Goal: Information Seeking & Learning: Learn about a topic

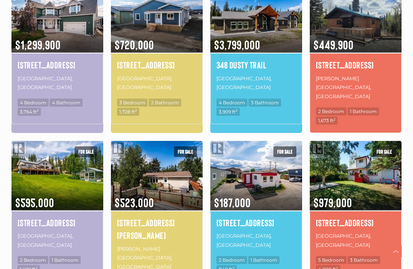
scroll to position [452, 0]
click at [366, 23] on img at bounding box center [356, 18] width 92 height 72
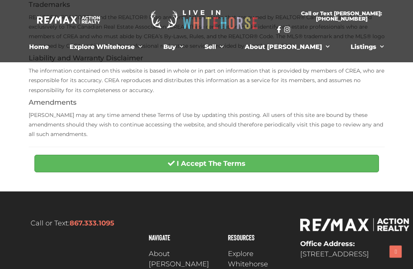
scroll to position [230, 0]
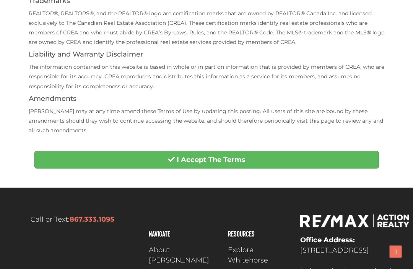
click at [190, 161] on button "I Accept The Terms" at bounding box center [206, 160] width 345 height 18
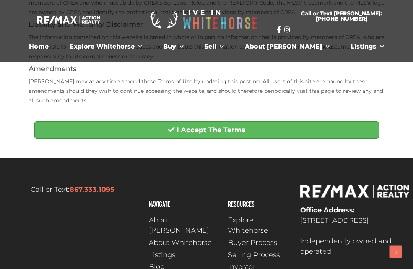
scroll to position [253, 0]
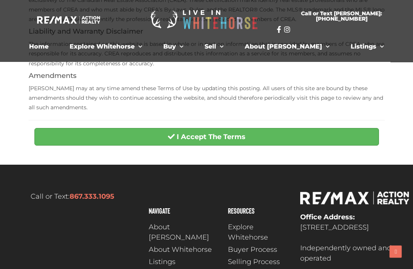
click at [190, 133] on strong "I Accept The Terms" at bounding box center [211, 137] width 69 height 8
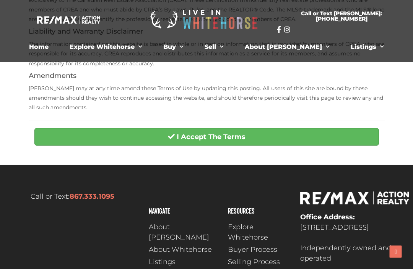
scroll to position [278, 0]
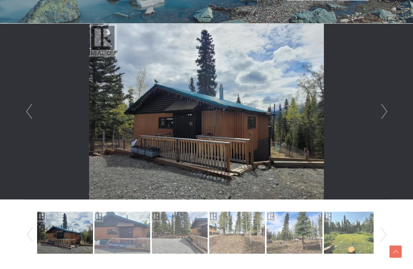
scroll to position [198, 0]
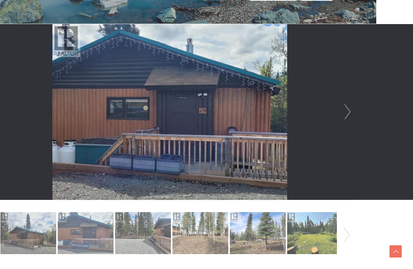
scroll to position [196, 36]
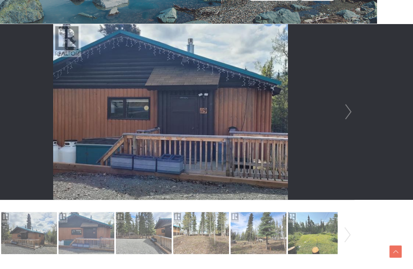
click at [344, 113] on link "Next" at bounding box center [348, 112] width 11 height 176
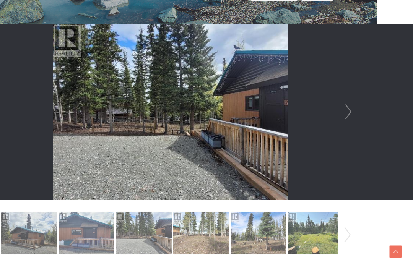
click at [346, 115] on link "Next" at bounding box center [348, 112] width 11 height 176
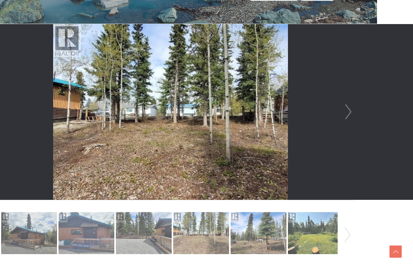
click at [348, 112] on link "Next" at bounding box center [348, 112] width 11 height 176
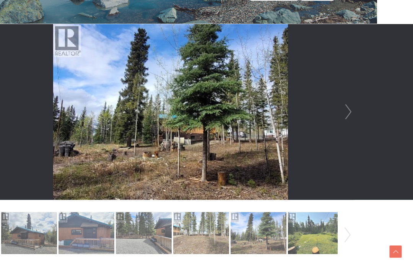
click at [349, 111] on link "Next" at bounding box center [348, 112] width 11 height 176
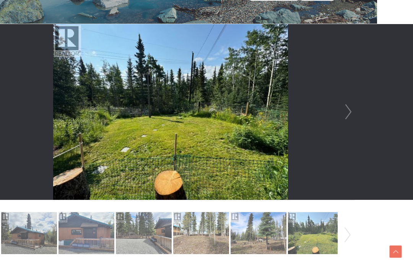
click at [349, 112] on link "Next" at bounding box center [348, 112] width 11 height 176
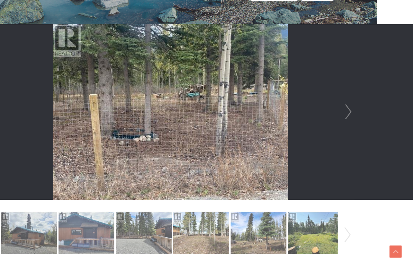
click at [347, 115] on link "Next" at bounding box center [348, 112] width 11 height 176
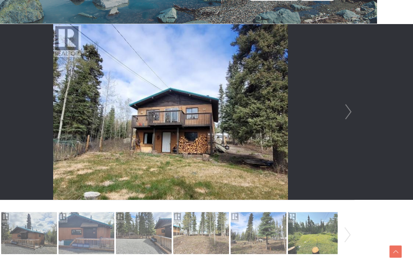
click at [349, 113] on link "Next" at bounding box center [348, 112] width 11 height 176
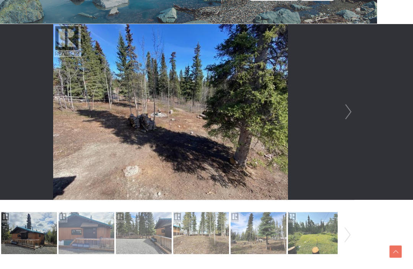
click at [344, 118] on link "Next" at bounding box center [348, 112] width 11 height 176
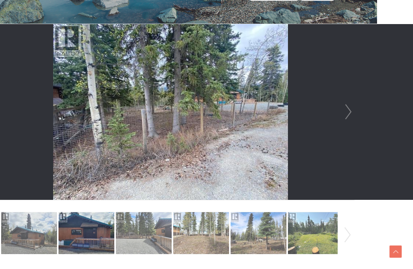
click at [343, 117] on link "Next" at bounding box center [348, 112] width 11 height 176
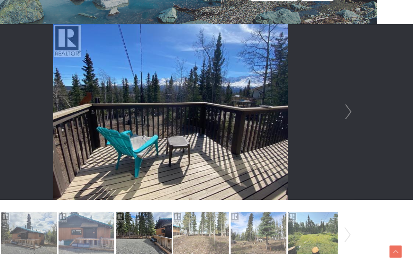
click at [351, 118] on link "Next" at bounding box center [348, 112] width 11 height 176
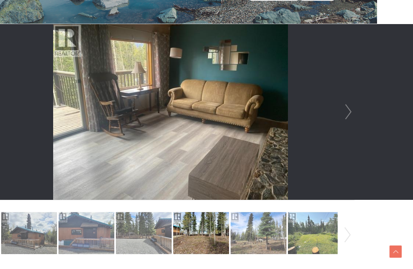
click at [347, 116] on link "Next" at bounding box center [348, 112] width 11 height 176
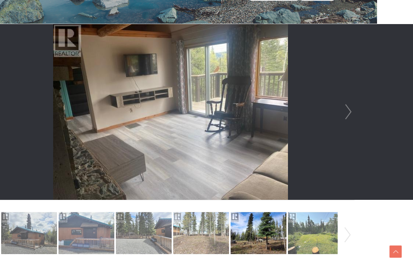
click at [346, 116] on link "Next" at bounding box center [348, 112] width 11 height 176
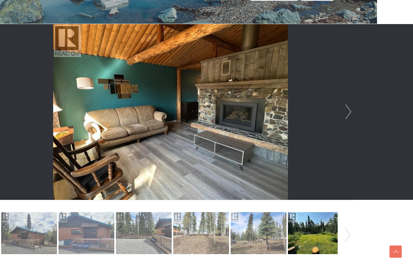
click at [345, 116] on link "Next" at bounding box center [348, 112] width 11 height 176
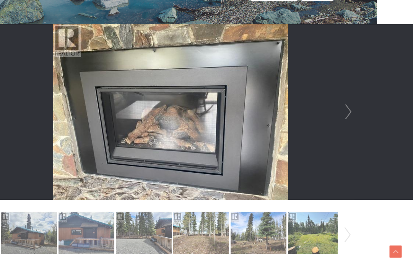
click at [350, 116] on link "Next" at bounding box center [348, 112] width 11 height 176
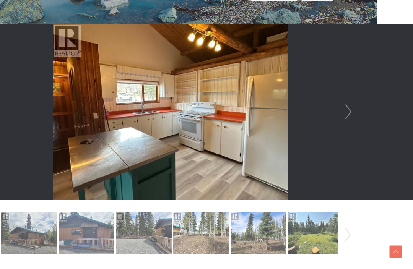
click at [344, 117] on link "Next" at bounding box center [348, 112] width 11 height 176
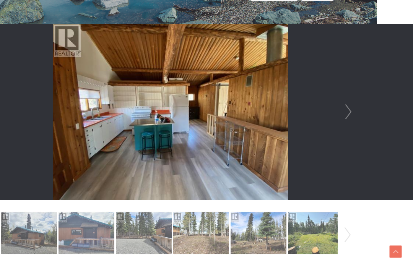
click at [345, 116] on link "Next" at bounding box center [348, 112] width 11 height 176
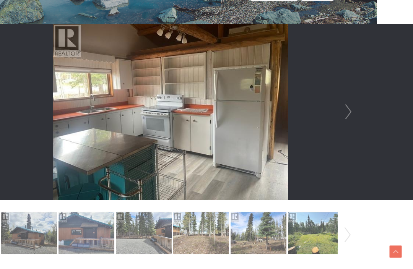
click at [349, 114] on link "Next" at bounding box center [348, 112] width 11 height 176
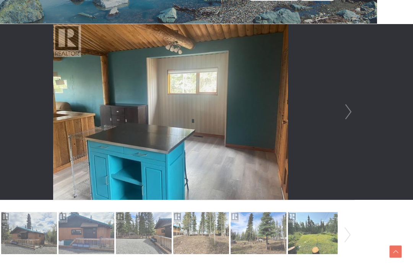
click at [349, 111] on link "Next" at bounding box center [348, 112] width 11 height 176
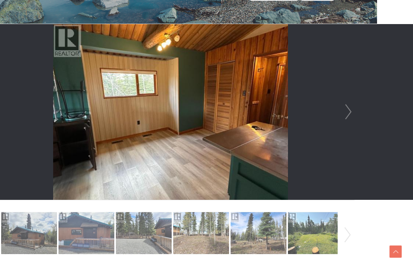
click at [345, 113] on link "Next" at bounding box center [348, 112] width 11 height 176
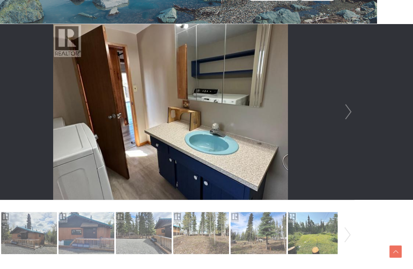
click at [340, 120] on li at bounding box center [170, 112] width 367 height 176
click at [352, 113] on link "Next" at bounding box center [348, 112] width 11 height 176
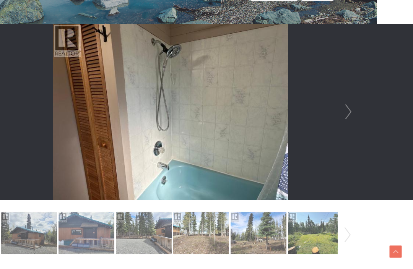
click at [345, 116] on link "Next" at bounding box center [348, 112] width 11 height 176
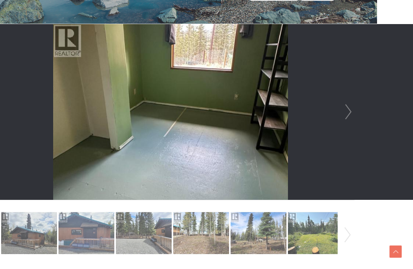
click at [346, 116] on link "Next" at bounding box center [348, 112] width 11 height 176
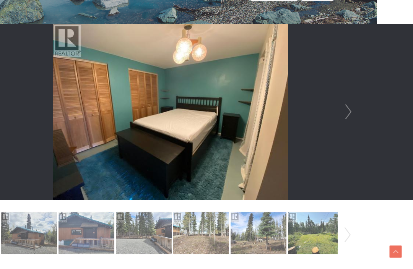
click at [349, 112] on link "Next" at bounding box center [348, 112] width 11 height 176
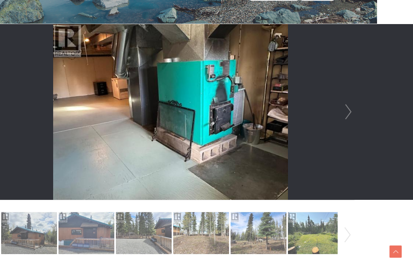
click at [346, 113] on link "Next" at bounding box center [348, 112] width 11 height 176
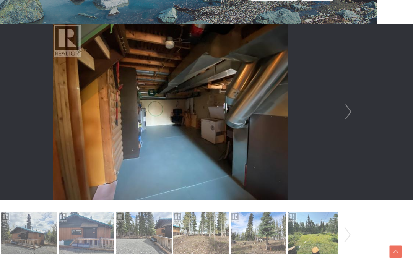
click at [345, 118] on link "Next" at bounding box center [348, 112] width 11 height 176
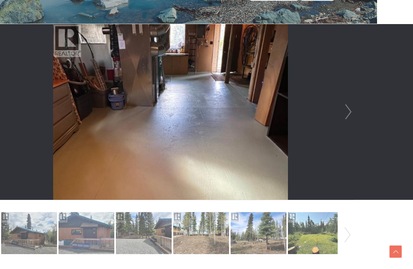
click at [349, 114] on link "Next" at bounding box center [348, 112] width 11 height 176
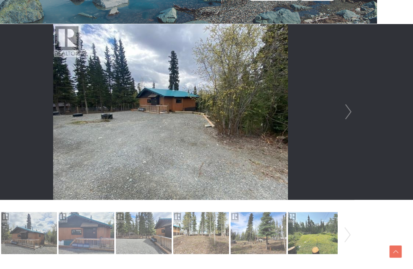
click at [351, 111] on link "Next" at bounding box center [348, 112] width 11 height 176
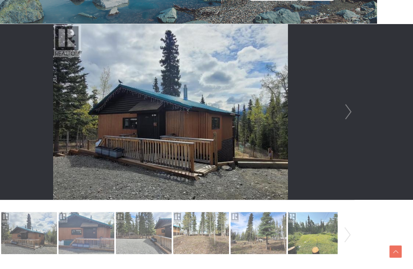
click at [344, 116] on link "Next" at bounding box center [348, 112] width 11 height 176
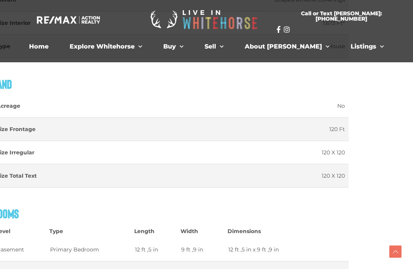
scroll to position [921, 36]
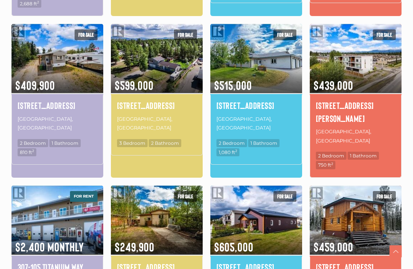
scroll to position [412, 0]
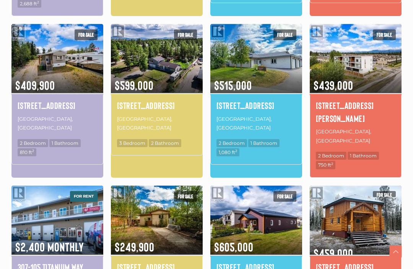
click at [361, 184] on img at bounding box center [356, 220] width 92 height 72
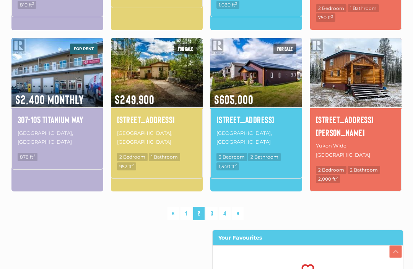
scroll to position [571, 0]
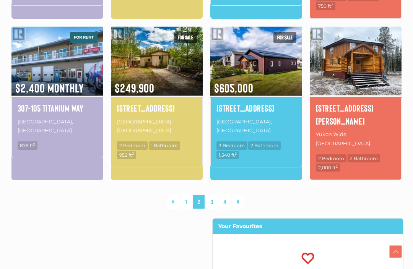
click at [210, 196] on link "3" at bounding box center [211, 202] width 11 height 13
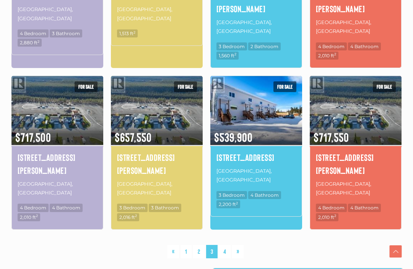
scroll to position [510, 0]
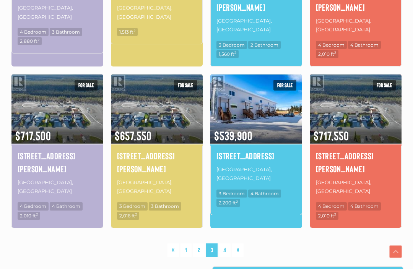
click at [225, 244] on link "4" at bounding box center [225, 250] width 12 height 13
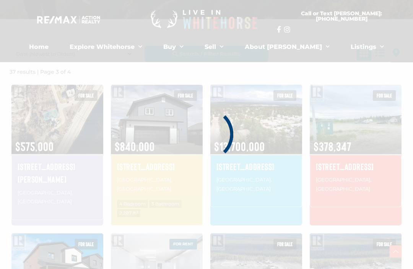
scroll to position [178, 0]
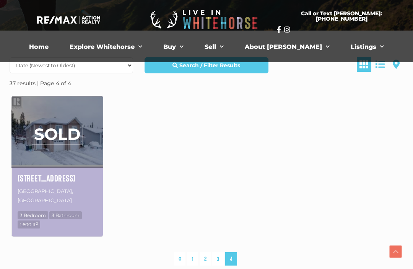
click at [195, 253] on link "1" at bounding box center [192, 259] width 11 height 13
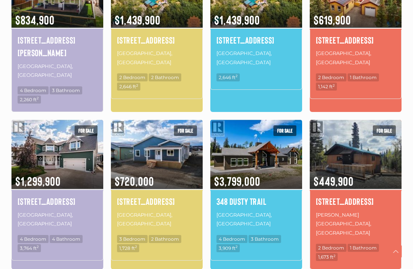
scroll to position [316, 0]
click at [357, 151] on img at bounding box center [356, 155] width 92 height 72
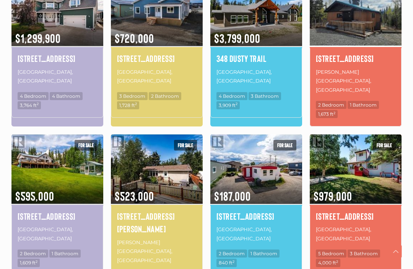
scroll to position [459, 0]
click at [160, 149] on img at bounding box center [157, 169] width 92 height 72
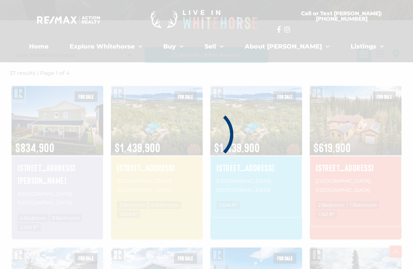
scroll to position [178, 0]
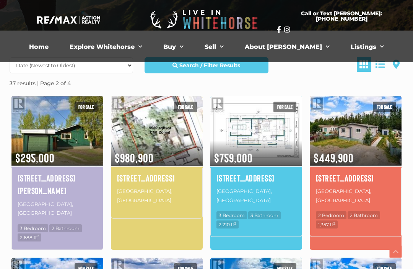
click at [341, 140] on img at bounding box center [356, 131] width 92 height 72
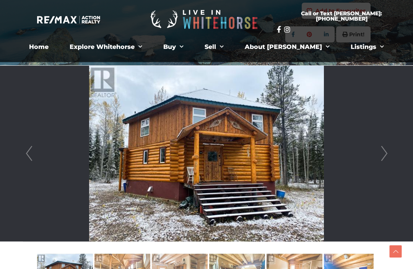
scroll to position [148, 0]
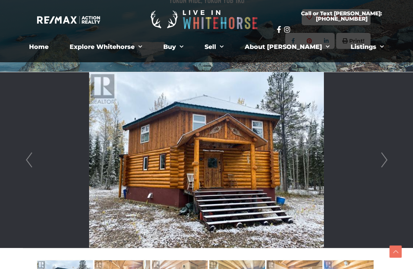
click at [369, 157] on li at bounding box center [206, 160] width 367 height 176
click at [376, 165] on li at bounding box center [206, 160] width 367 height 176
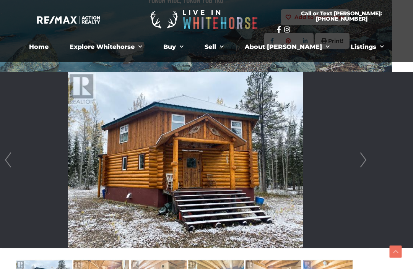
scroll to position [148, 20]
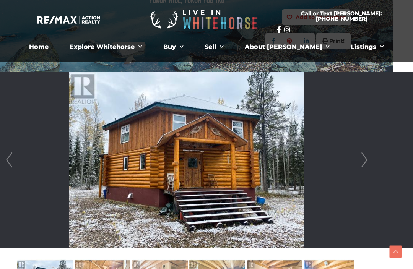
click at [364, 164] on link "Next" at bounding box center [364, 160] width 11 height 176
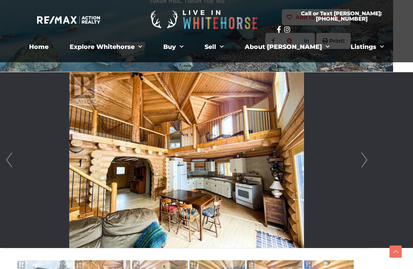
click at [359, 160] on link "Next" at bounding box center [364, 160] width 11 height 176
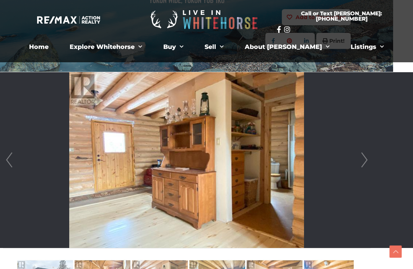
click at [361, 160] on link "Next" at bounding box center [364, 160] width 11 height 176
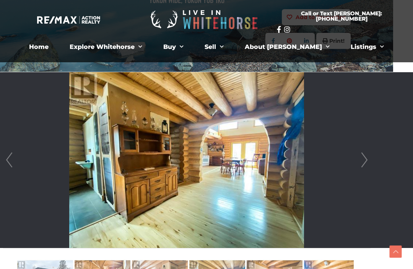
click at [360, 160] on link "Next" at bounding box center [364, 160] width 11 height 176
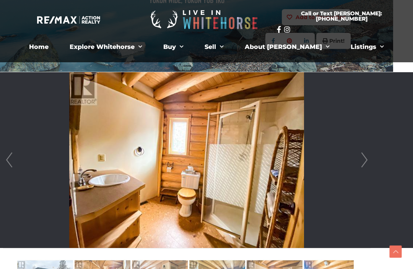
click at [362, 160] on link "Next" at bounding box center [364, 160] width 11 height 176
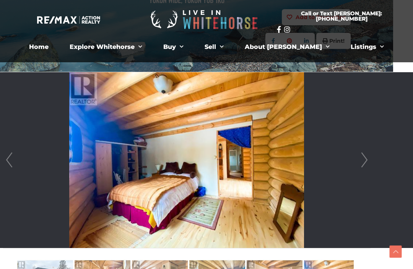
click at [364, 160] on link "Next" at bounding box center [364, 160] width 11 height 176
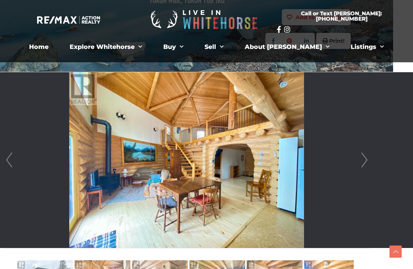
click at [363, 163] on link "Next" at bounding box center [364, 160] width 11 height 176
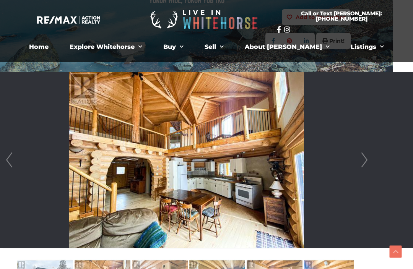
click at [361, 167] on link "Next" at bounding box center [364, 160] width 11 height 176
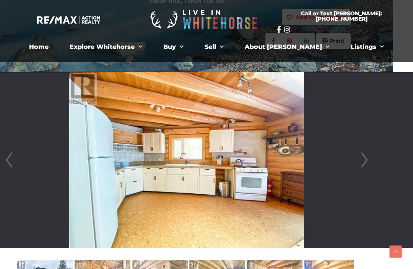
click at [360, 165] on link "Next" at bounding box center [364, 160] width 11 height 176
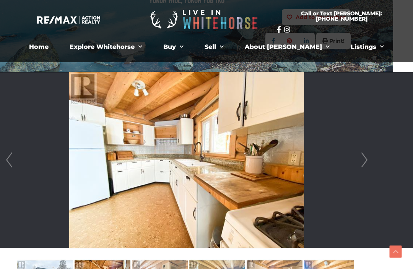
click at [361, 166] on link "Next" at bounding box center [364, 160] width 11 height 176
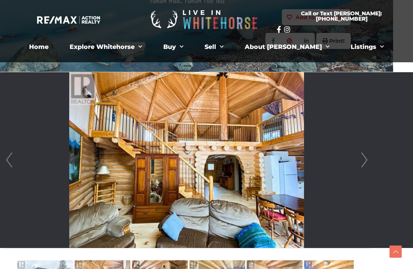
click at [365, 162] on link "Next" at bounding box center [364, 160] width 11 height 176
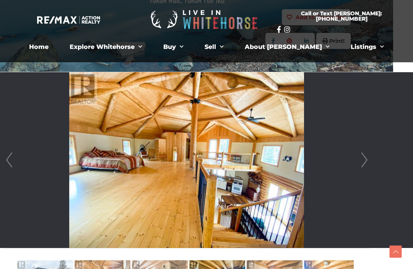
click at [361, 163] on link "Next" at bounding box center [364, 160] width 11 height 176
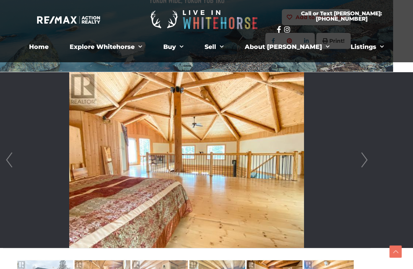
click at [359, 170] on link "Next" at bounding box center [364, 160] width 11 height 176
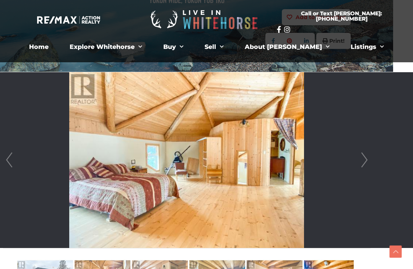
click at [362, 166] on link "Next" at bounding box center [364, 160] width 11 height 176
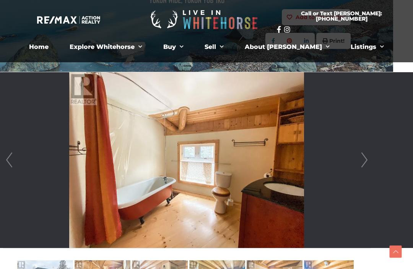
click at [361, 168] on link "Next" at bounding box center [364, 160] width 11 height 176
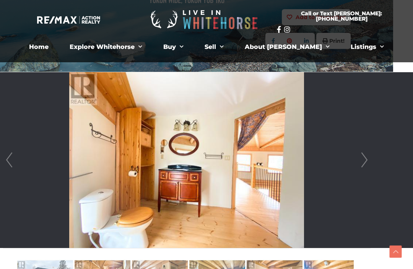
click at [364, 158] on link "Next" at bounding box center [364, 160] width 11 height 176
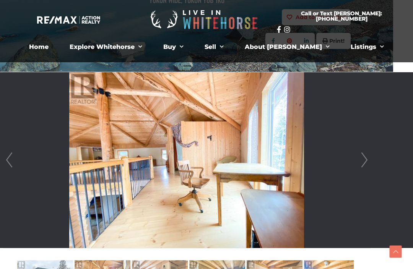
click at [365, 158] on link "Next" at bounding box center [364, 160] width 11 height 176
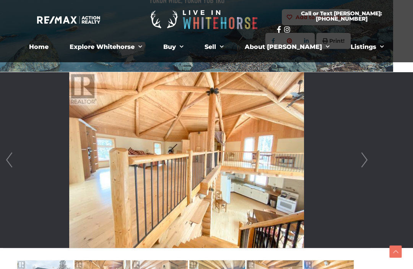
click at [365, 160] on link "Next" at bounding box center [364, 160] width 11 height 176
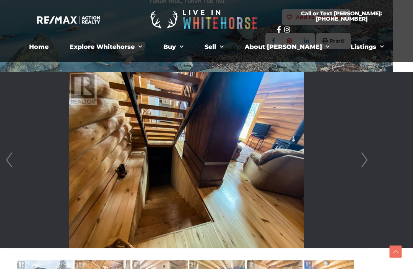
click at [361, 165] on link "Next" at bounding box center [364, 160] width 11 height 176
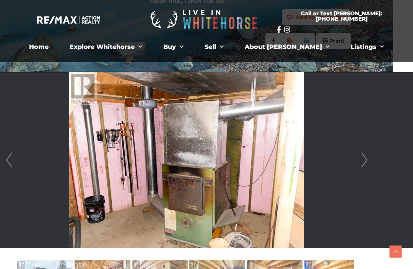
click at [365, 160] on link "Next" at bounding box center [364, 160] width 11 height 176
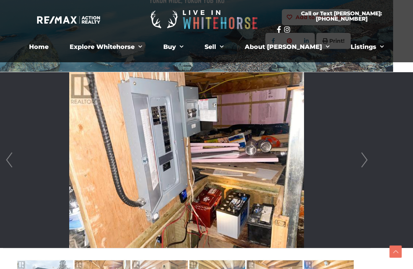
click at [362, 165] on link "Next" at bounding box center [364, 160] width 11 height 176
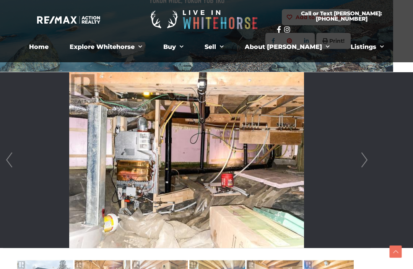
click at [363, 163] on link "Next" at bounding box center [364, 160] width 11 height 176
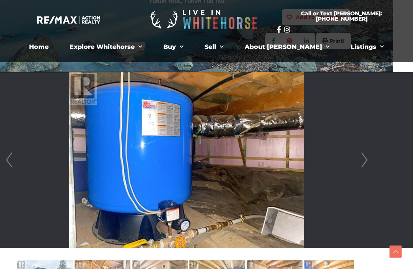
click at [363, 165] on link "Next" at bounding box center [364, 160] width 11 height 176
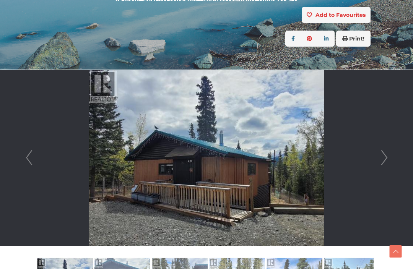
scroll to position [150, 0]
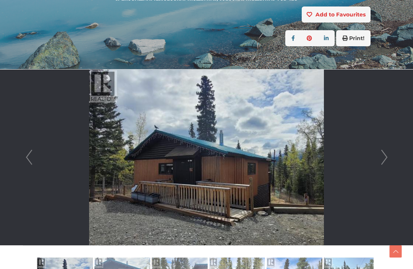
click at [385, 157] on link "Next" at bounding box center [384, 158] width 11 height 176
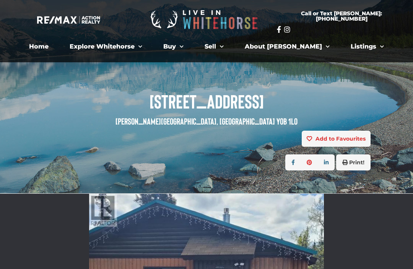
scroll to position [20, 0]
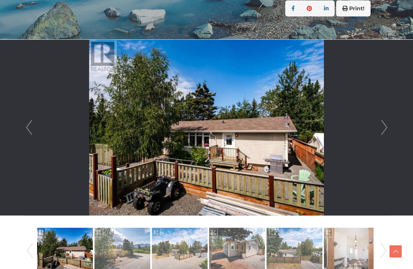
scroll to position [180, 0]
click at [388, 126] on link "Next" at bounding box center [384, 128] width 11 height 176
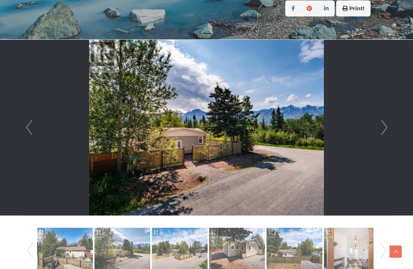
click at [382, 132] on link "Next" at bounding box center [384, 128] width 11 height 176
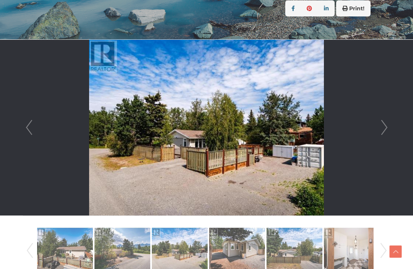
click at [384, 132] on link "Next" at bounding box center [384, 128] width 11 height 176
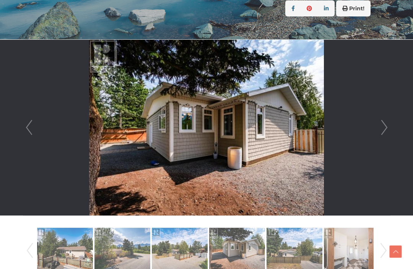
click at [384, 131] on link "Next" at bounding box center [384, 128] width 11 height 176
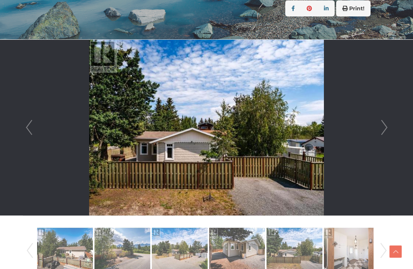
click at [384, 131] on link "Next" at bounding box center [384, 128] width 11 height 176
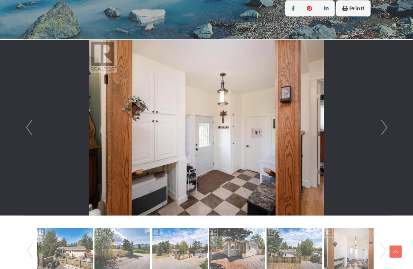
click at [380, 133] on link "Next" at bounding box center [384, 128] width 11 height 176
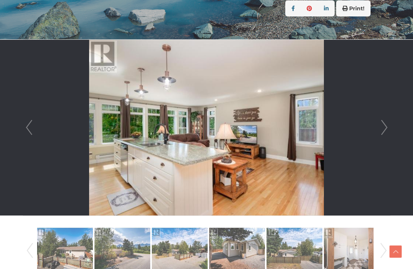
click at [380, 131] on link "Next" at bounding box center [384, 128] width 11 height 176
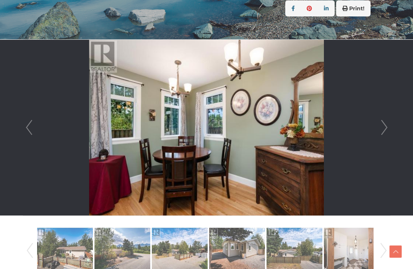
click at [384, 129] on link "Next" at bounding box center [384, 128] width 11 height 176
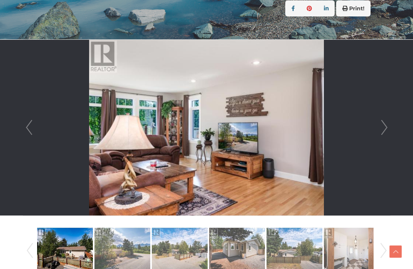
click at [384, 131] on link "Next" at bounding box center [384, 128] width 11 height 176
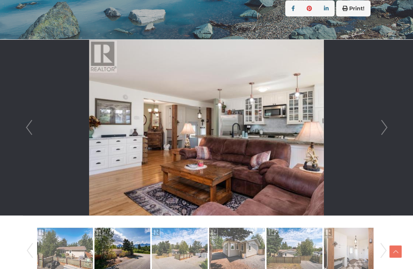
click at [381, 129] on link "Next" at bounding box center [384, 128] width 11 height 176
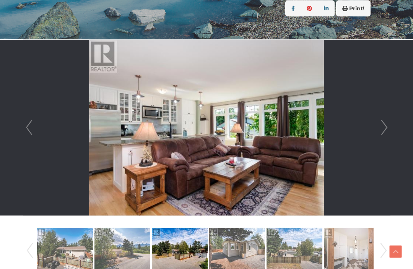
click at [383, 128] on link "Next" at bounding box center [384, 128] width 11 height 176
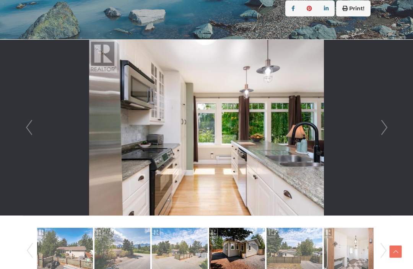
click at [374, 132] on li at bounding box center [206, 128] width 367 height 176
click at [390, 129] on link "Next" at bounding box center [384, 128] width 11 height 176
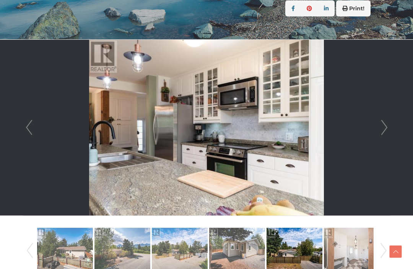
click at [379, 131] on link "Next" at bounding box center [384, 128] width 11 height 176
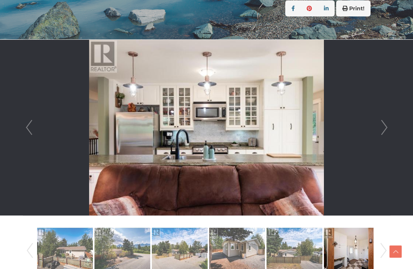
click at [385, 129] on link "Next" at bounding box center [384, 128] width 11 height 176
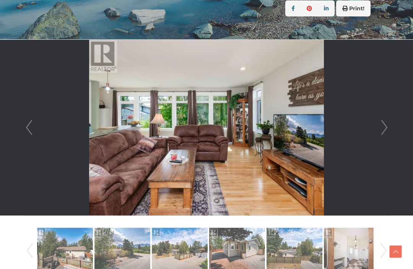
click at [383, 128] on link "Next" at bounding box center [384, 128] width 11 height 176
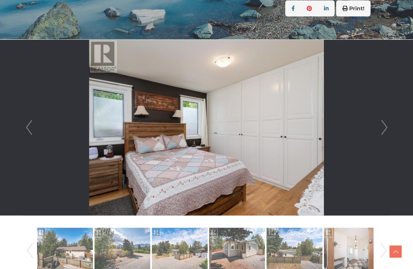
click at [384, 131] on link "Next" at bounding box center [384, 128] width 11 height 176
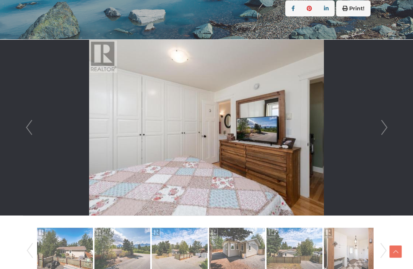
click at [383, 132] on link "Next" at bounding box center [384, 128] width 11 height 176
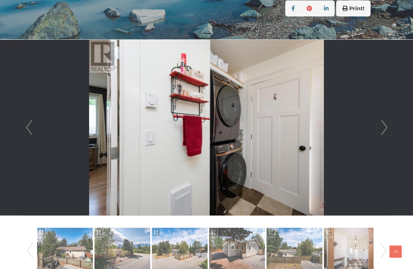
click at [381, 132] on link "Next" at bounding box center [384, 128] width 11 height 176
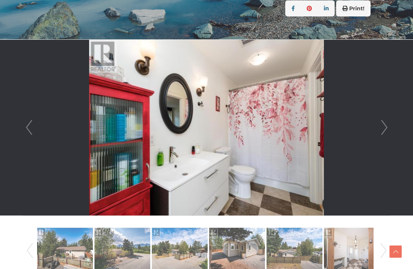
click at [379, 134] on link "Next" at bounding box center [384, 128] width 11 height 176
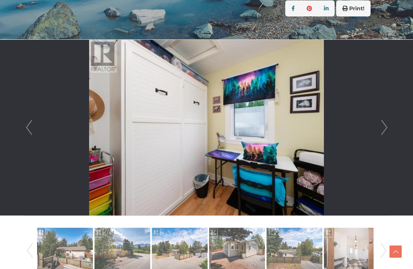
click at [379, 131] on link "Next" at bounding box center [384, 128] width 11 height 176
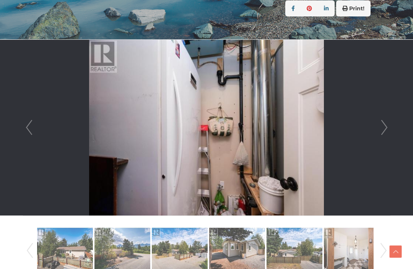
click at [381, 129] on link "Next" at bounding box center [384, 128] width 11 height 176
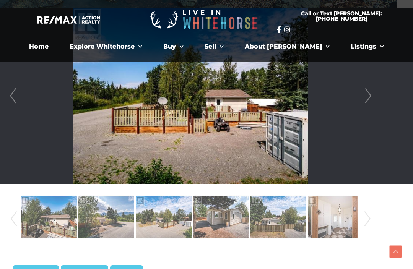
scroll to position [209, 16]
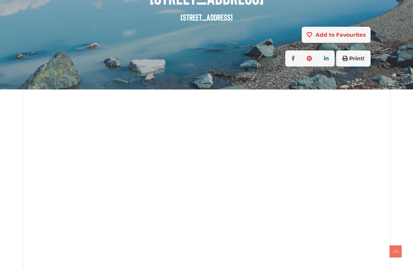
scroll to position [132, 0]
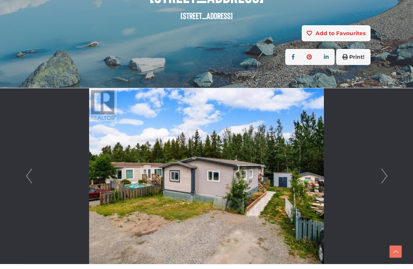
click at [390, 171] on link "Next" at bounding box center [384, 176] width 11 height 176
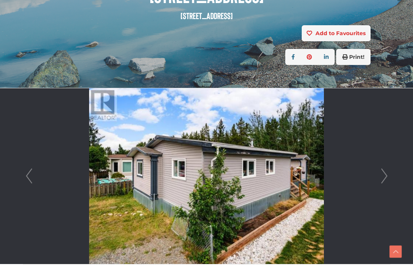
click at [379, 180] on link "Next" at bounding box center [384, 176] width 11 height 176
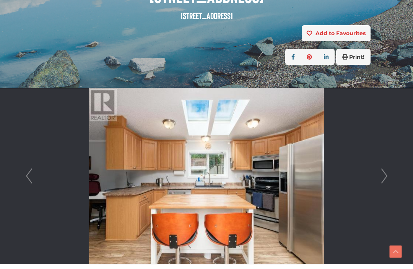
click at [379, 177] on link "Next" at bounding box center [384, 176] width 11 height 176
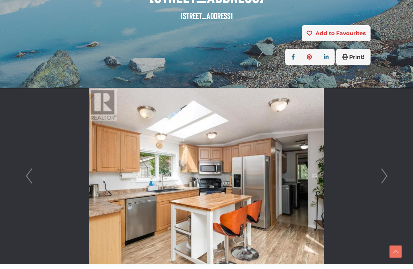
click at [381, 174] on link "Next" at bounding box center [384, 176] width 11 height 176
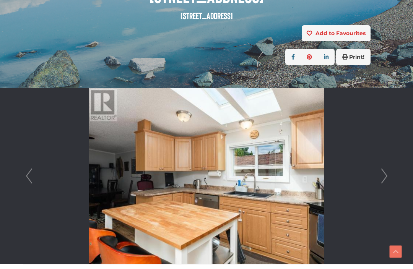
click at [379, 177] on link "Next" at bounding box center [384, 176] width 11 height 176
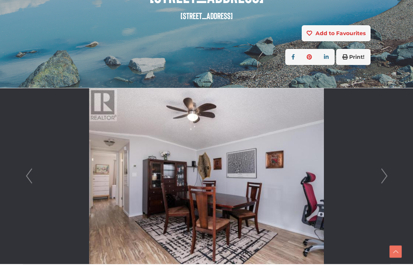
click at [377, 177] on li at bounding box center [206, 176] width 367 height 176
click at [379, 181] on link "Next" at bounding box center [384, 176] width 11 height 176
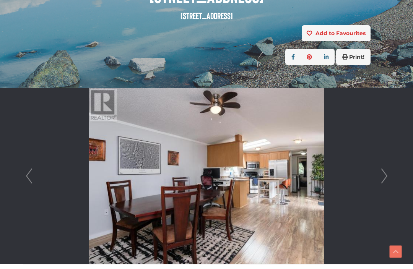
click at [381, 178] on link "Next" at bounding box center [384, 176] width 11 height 176
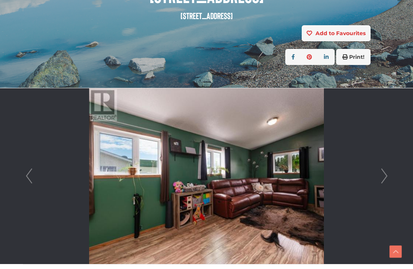
click at [380, 179] on link "Next" at bounding box center [384, 176] width 11 height 176
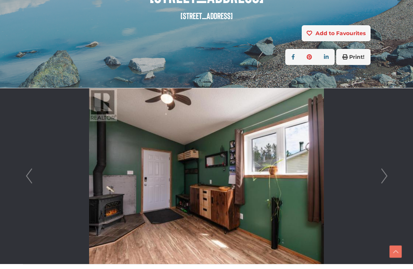
click at [383, 177] on link "Next" at bounding box center [384, 176] width 11 height 176
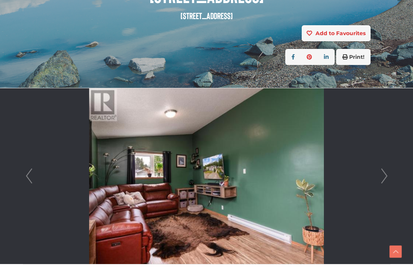
click at [379, 177] on link "Next" at bounding box center [384, 176] width 11 height 176
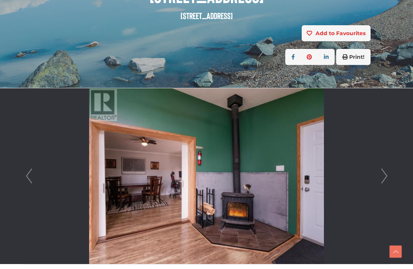
click at [382, 179] on link "Next" at bounding box center [384, 176] width 11 height 176
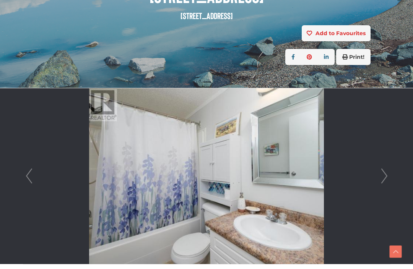
click at [381, 180] on link "Next" at bounding box center [384, 176] width 11 height 176
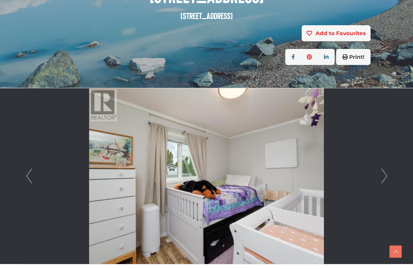
click at [379, 181] on link "Next" at bounding box center [384, 176] width 11 height 176
